Goal: Check status

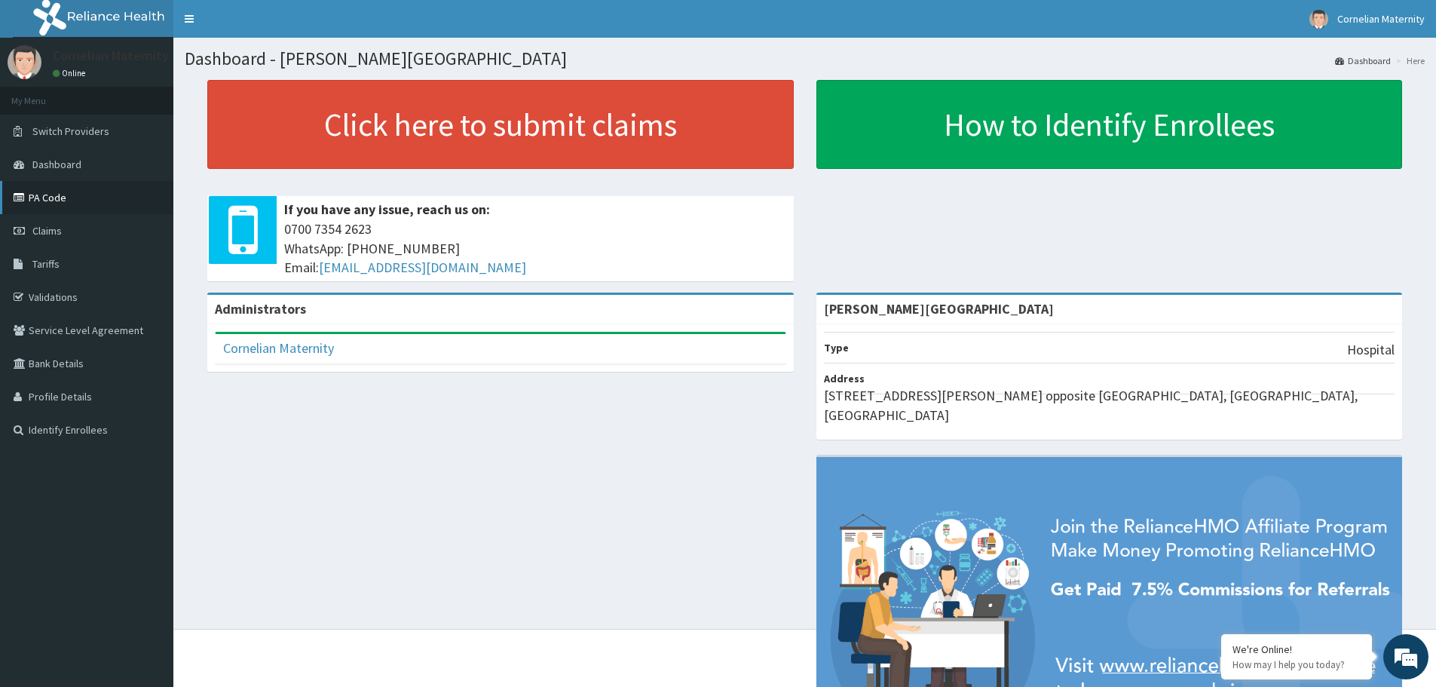
click at [52, 194] on link "PA Code" at bounding box center [86, 197] width 173 height 33
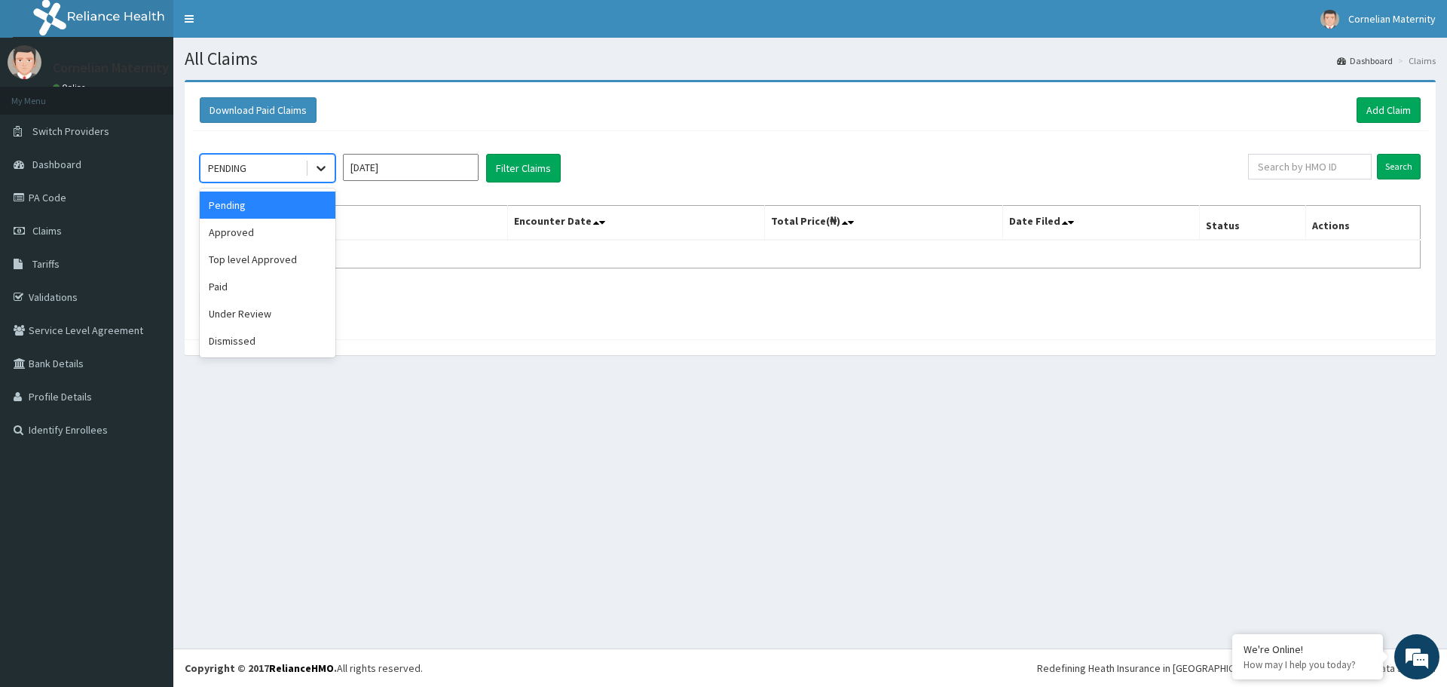
click at [316, 167] on icon at bounding box center [321, 168] width 15 height 15
click at [258, 240] on div "Approved" at bounding box center [268, 232] width 136 height 27
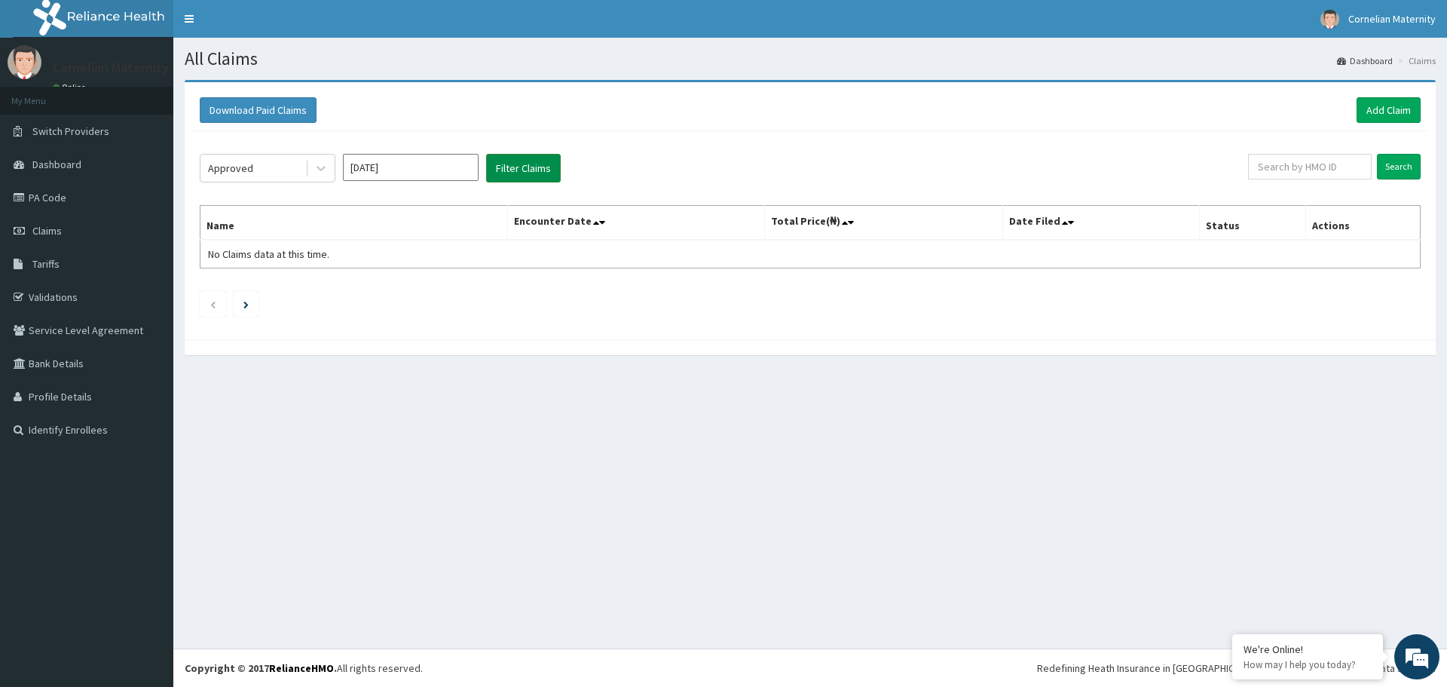
click at [534, 168] on button "Filter Claims" at bounding box center [523, 168] width 75 height 29
click at [35, 294] on link "Validations" at bounding box center [86, 296] width 173 height 33
